Goal: Navigation & Orientation: Find specific page/section

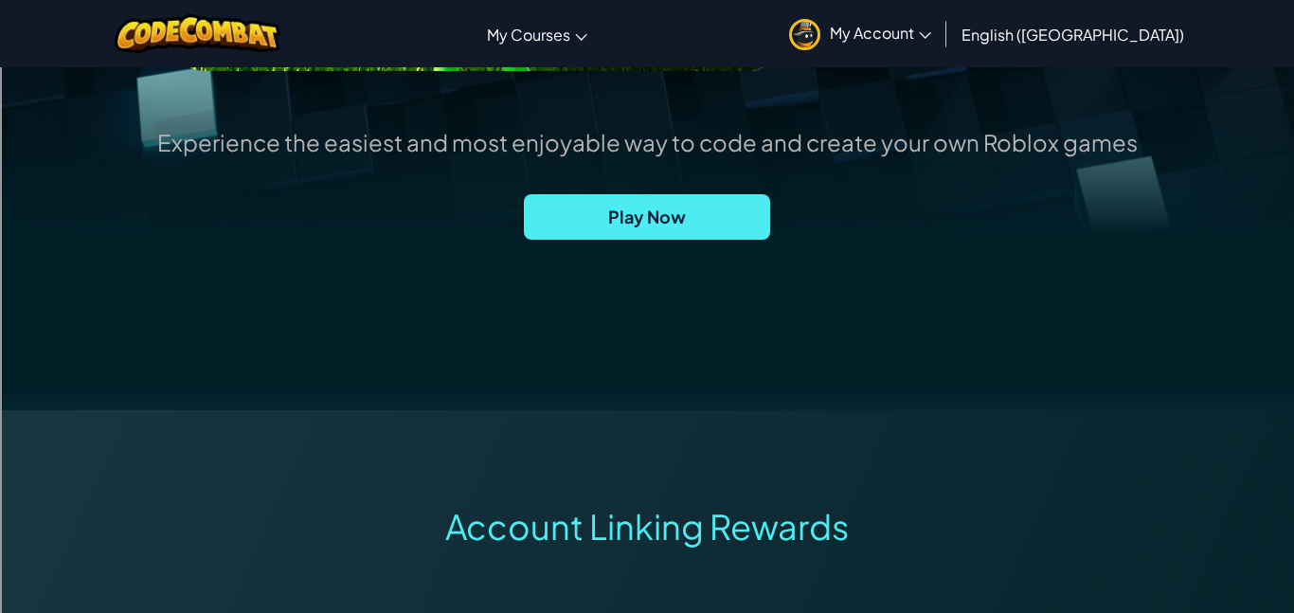
scroll to position [542, 0]
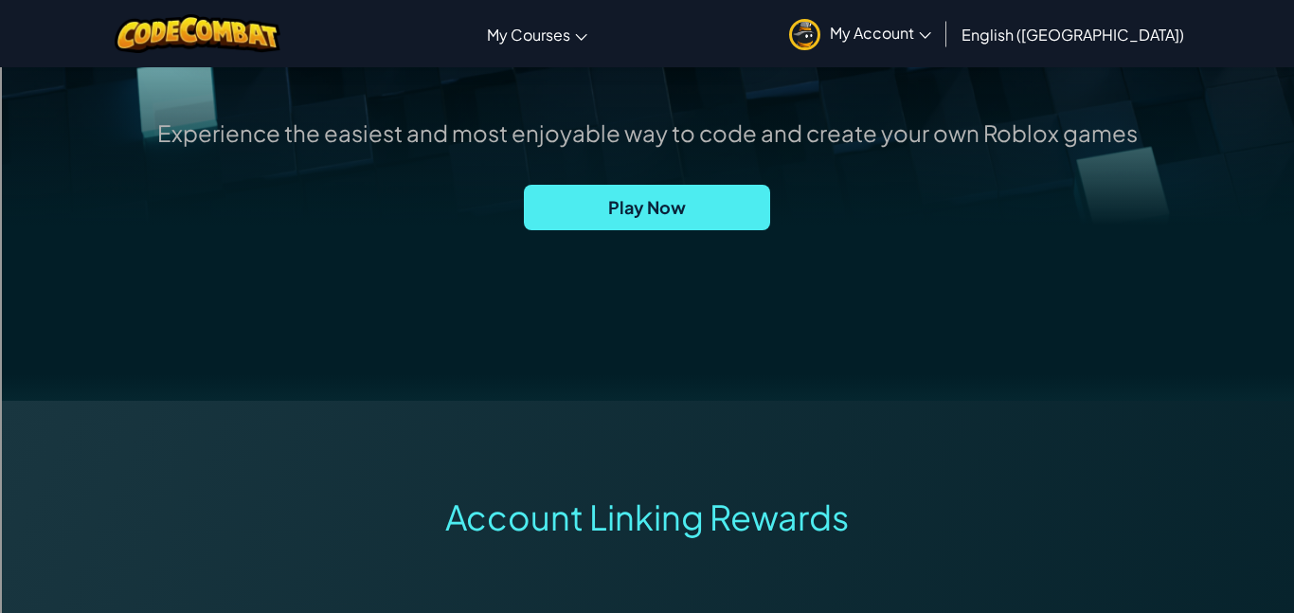
click at [712, 215] on span "Play Now" at bounding box center [647, 207] width 246 height 45
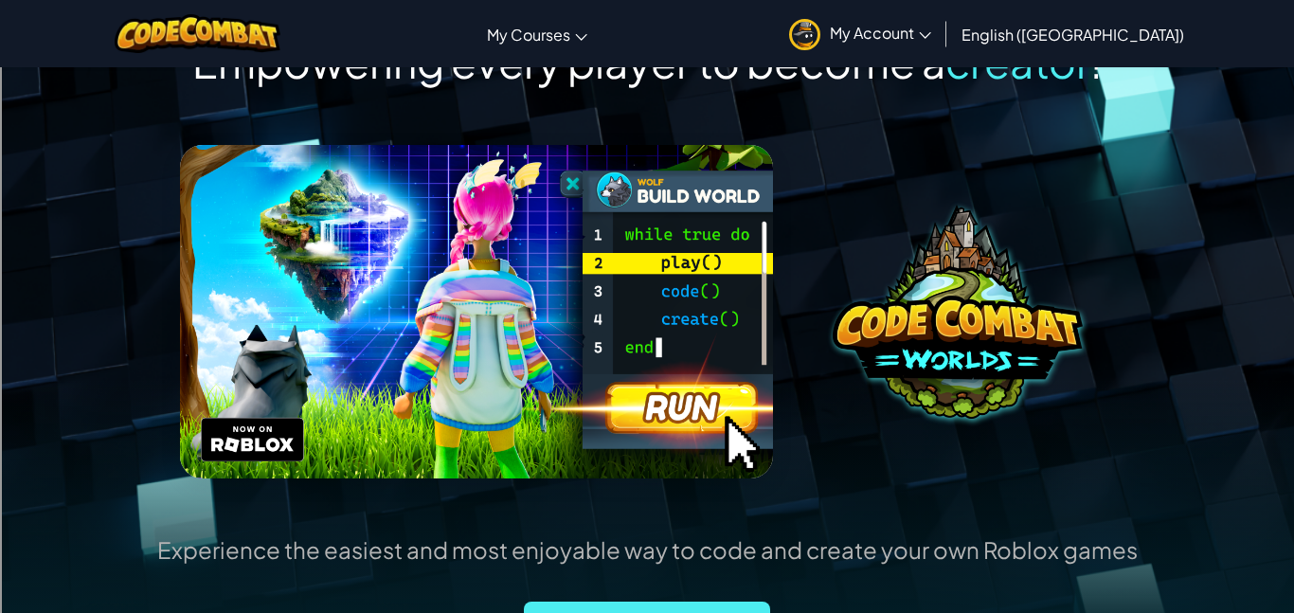
scroll to position [0, 0]
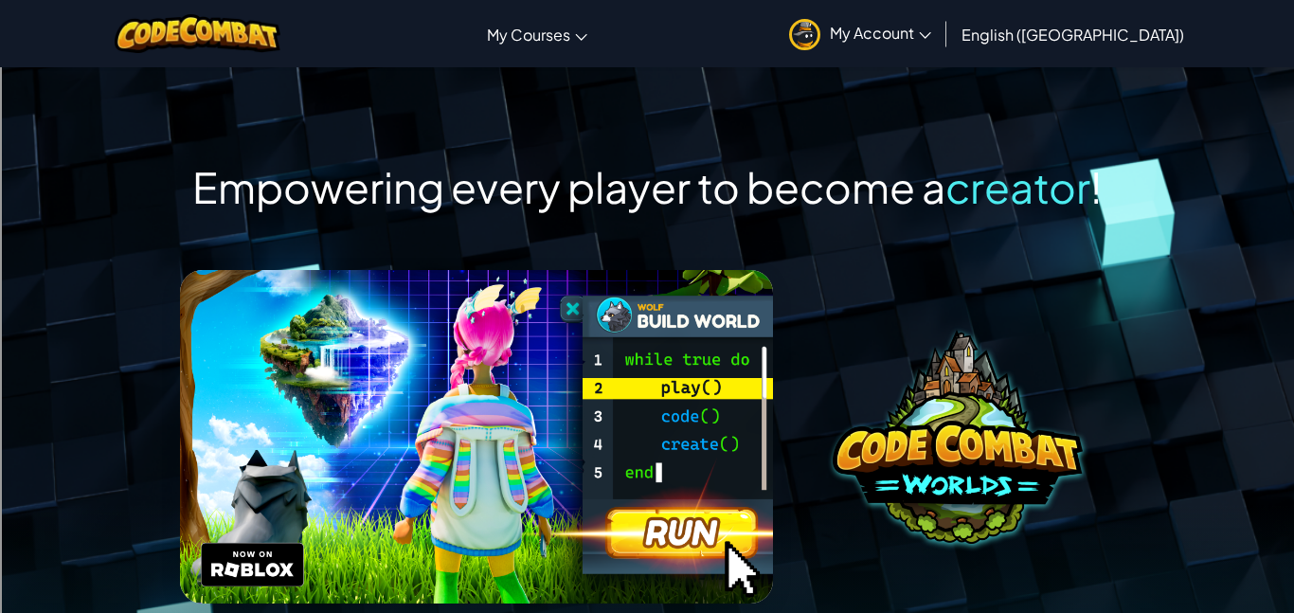
click at [850, 270] on div at bounding box center [958, 436] width 313 height 333
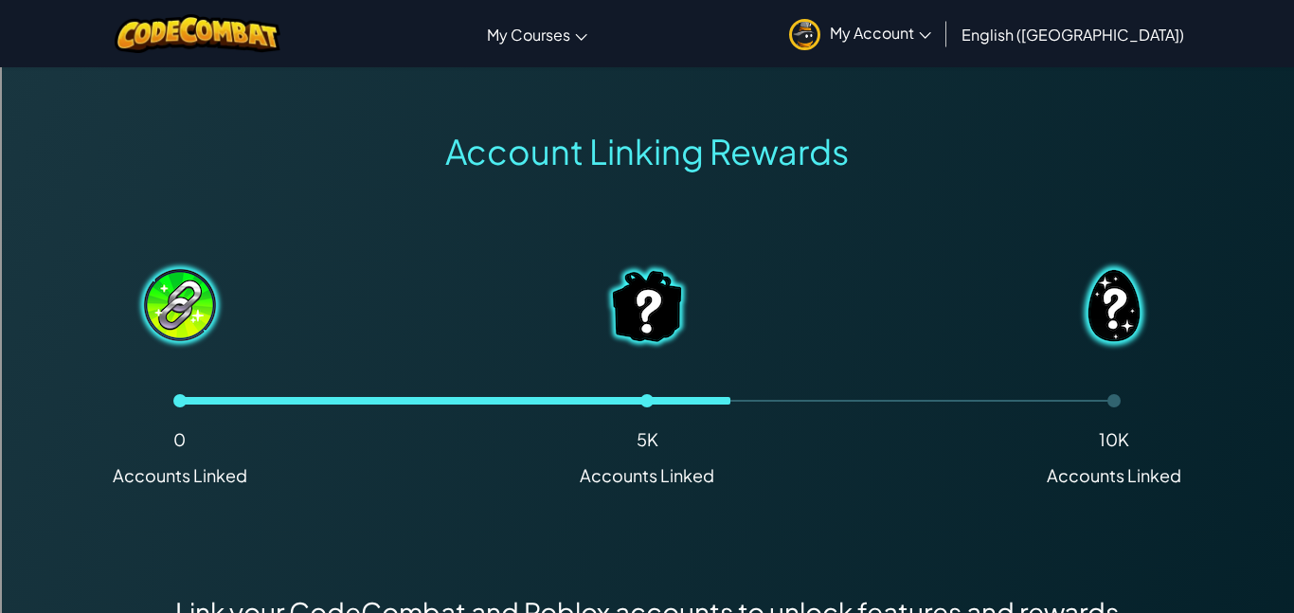
scroll to position [1295, 0]
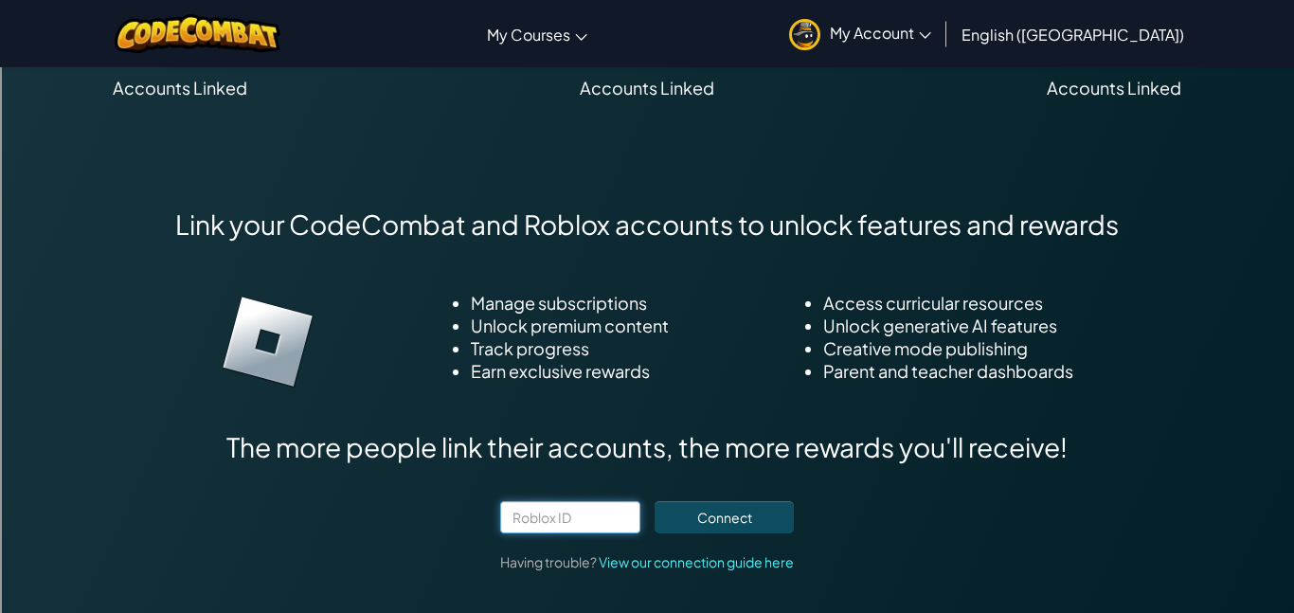
click at [617, 514] on input "text" at bounding box center [570, 517] width 140 height 32
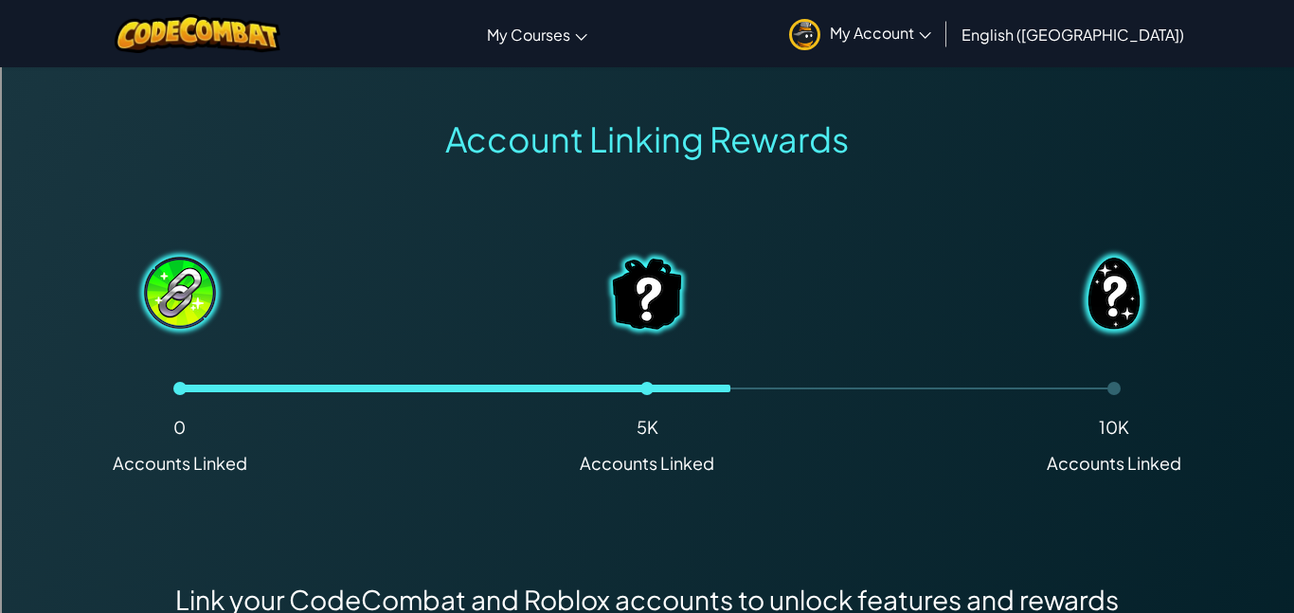
scroll to position [0, 0]
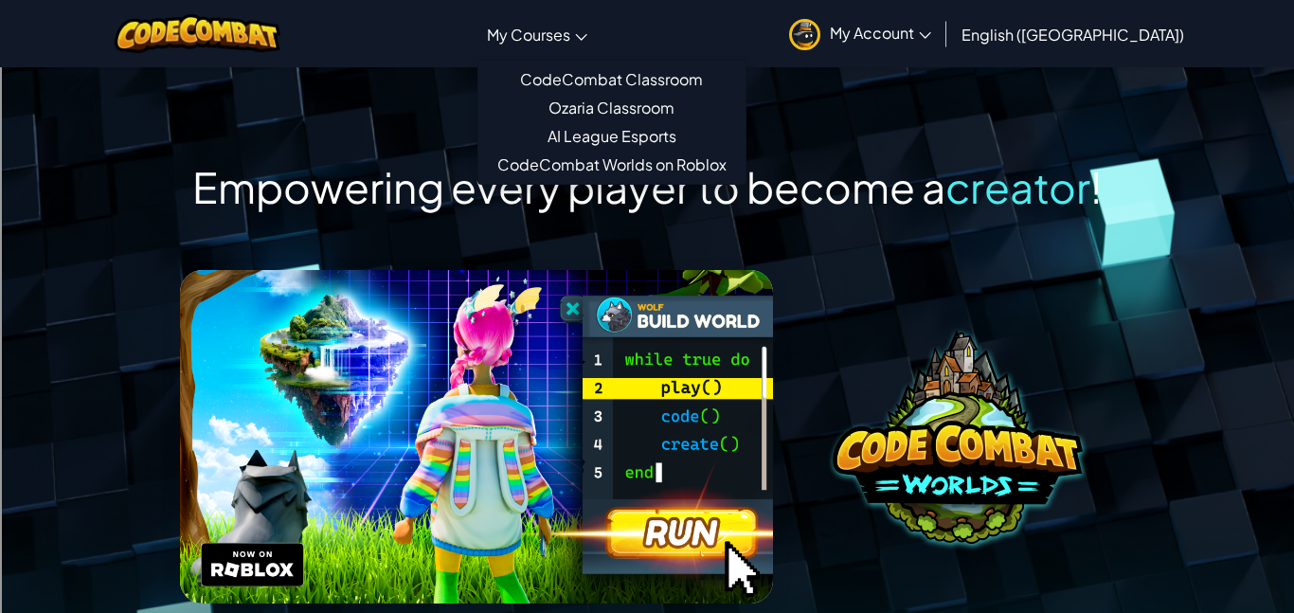
click at [570, 41] on span "My Courses" at bounding box center [528, 35] width 83 height 20
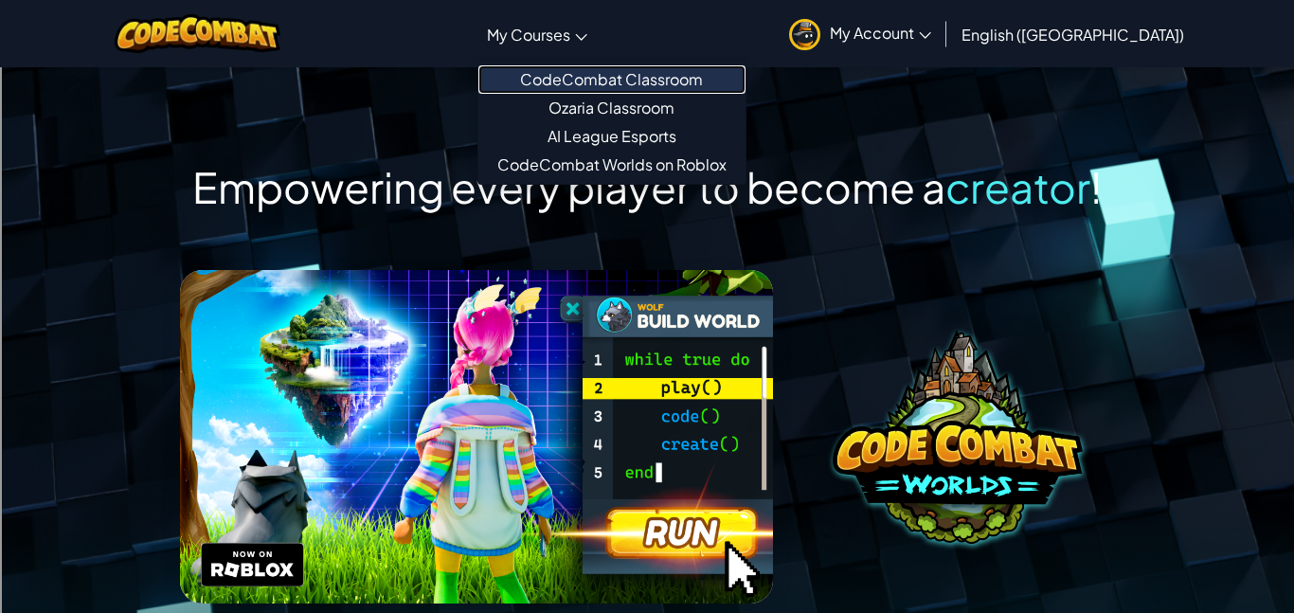
click at [746, 77] on link "CodeCombat Classroom" at bounding box center [611, 79] width 267 height 28
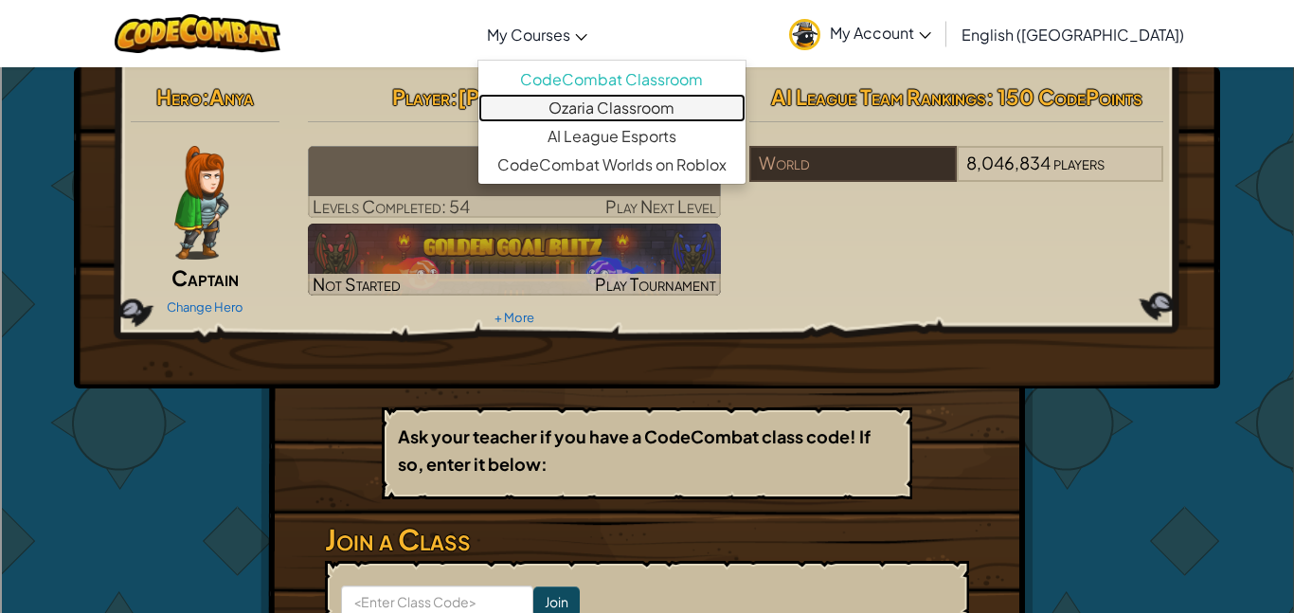
click at [676, 115] on link "Ozaria Classroom" at bounding box center [611, 108] width 267 height 28
